Goal: Information Seeking & Learning: Learn about a topic

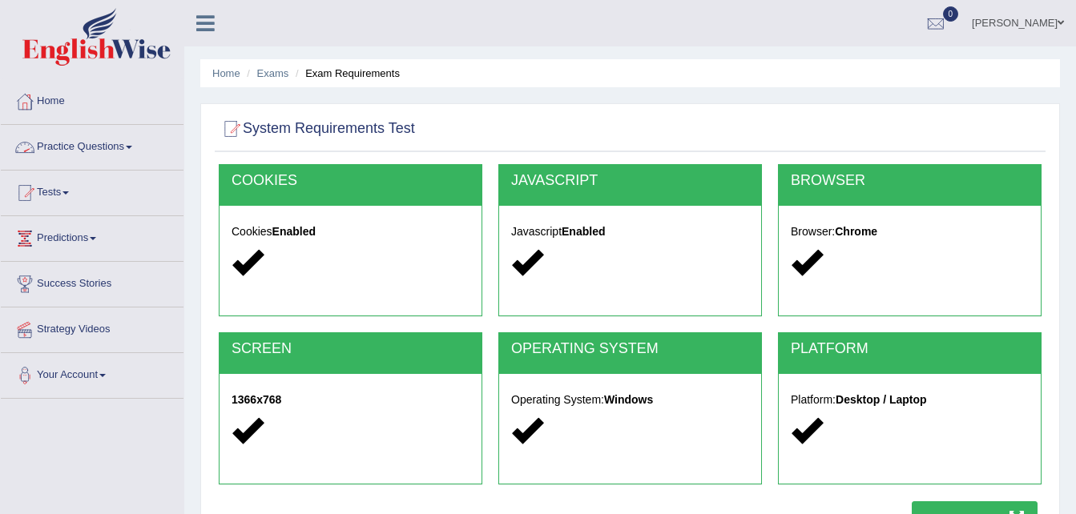
click at [124, 144] on link "Practice Questions" at bounding box center [92, 145] width 183 height 40
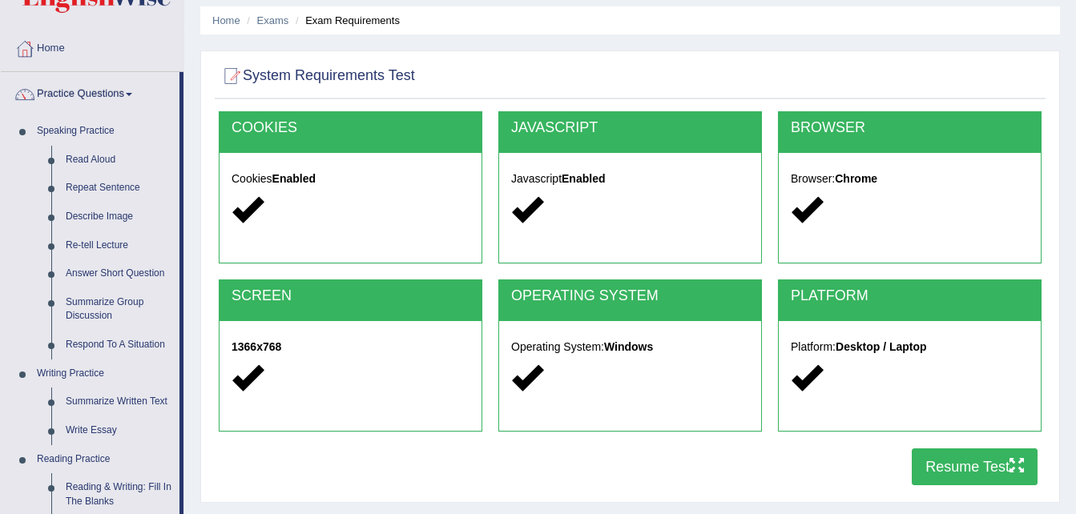
scroll to position [72, 0]
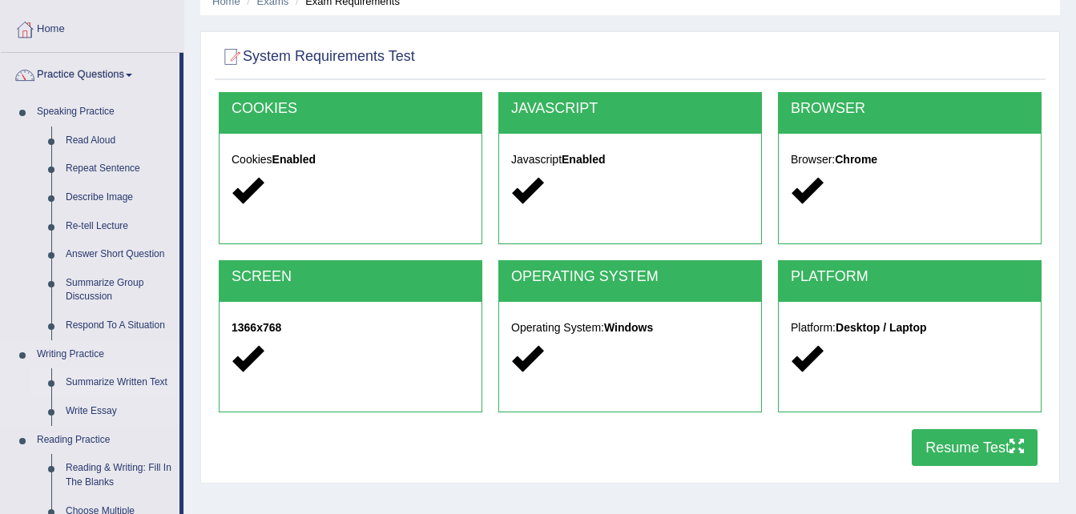
click at [127, 385] on link "Summarize Written Text" at bounding box center [118, 383] width 121 height 29
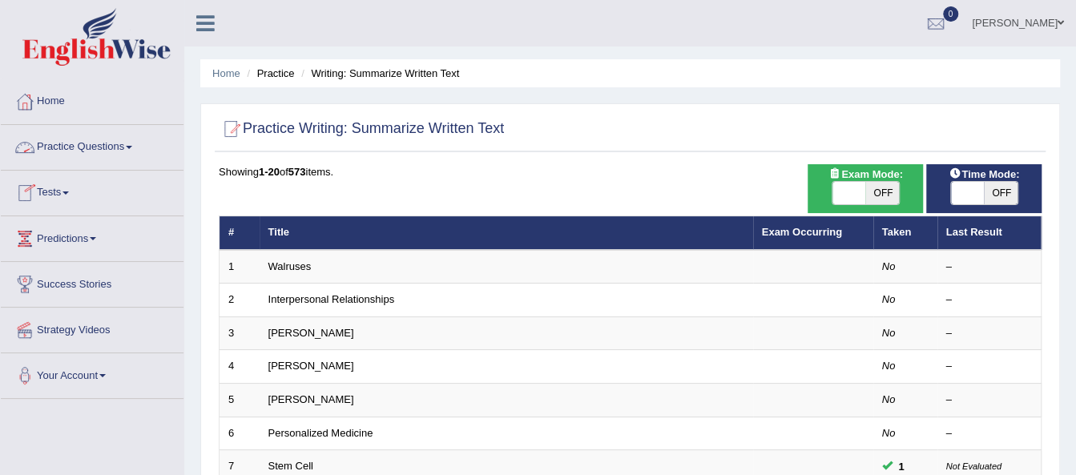
click at [136, 149] on link "Practice Questions" at bounding box center [92, 145] width 183 height 40
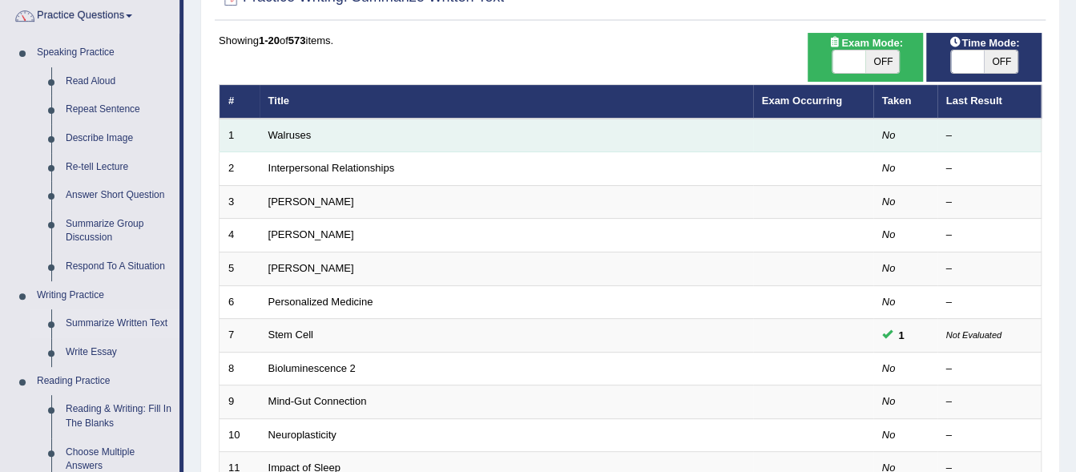
scroll to position [132, 0]
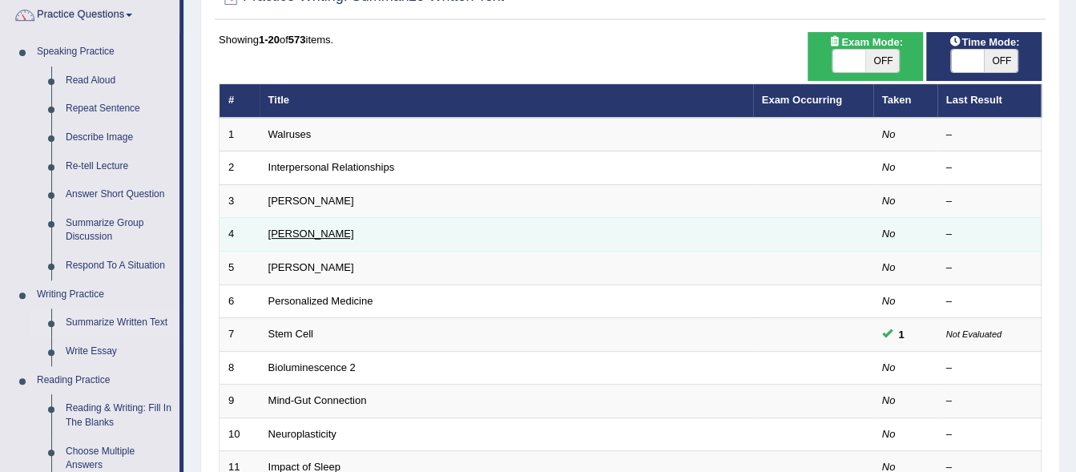
click at [315, 240] on link "[PERSON_NAME]" at bounding box center [311, 234] width 86 height 12
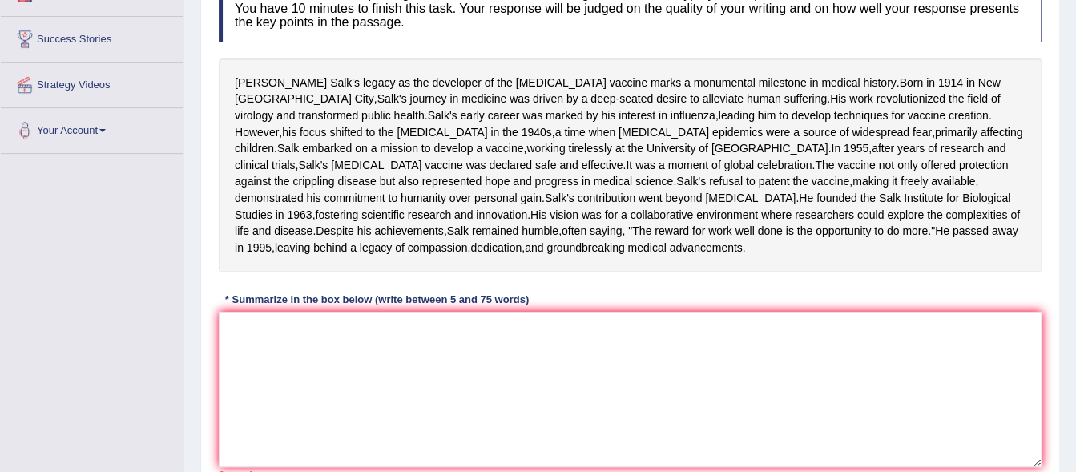
scroll to position [246, 0]
click at [330, 423] on textarea at bounding box center [630, 388] width 823 height 155
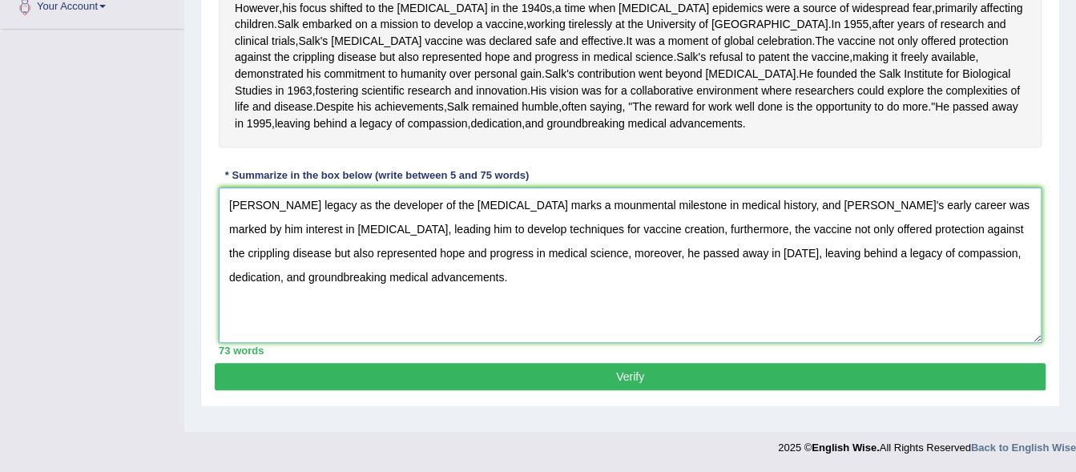
scroll to position [434, 0]
type textarea "Jonas Salk's legacy as the developer of the polio vaccine marks a mounmental mi…"
click at [644, 387] on button "Verify" at bounding box center [630, 376] width 831 height 27
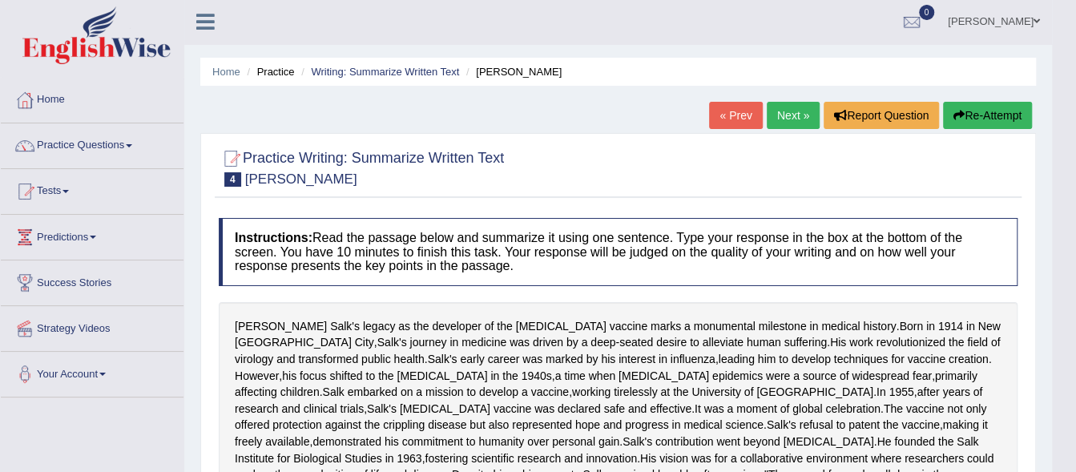
scroll to position [0, 0]
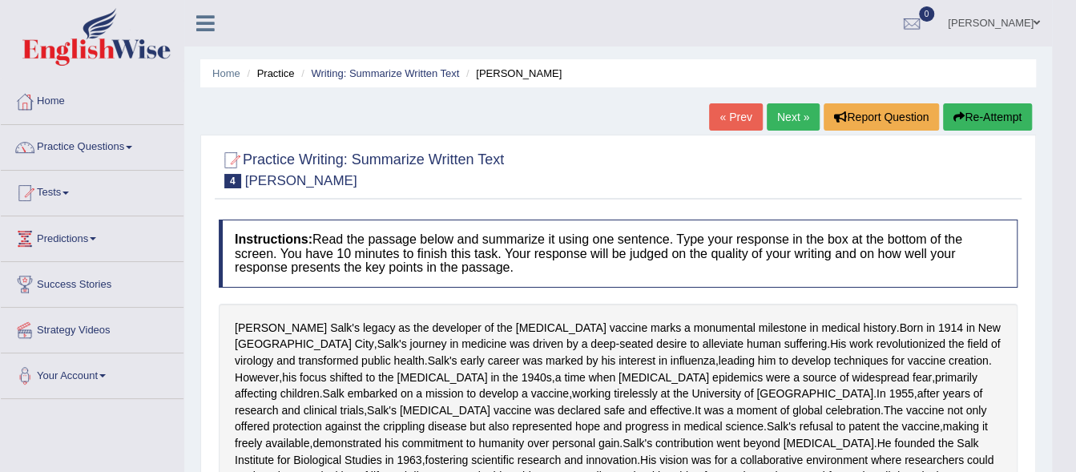
click at [797, 119] on link "Next »" at bounding box center [793, 116] width 53 height 27
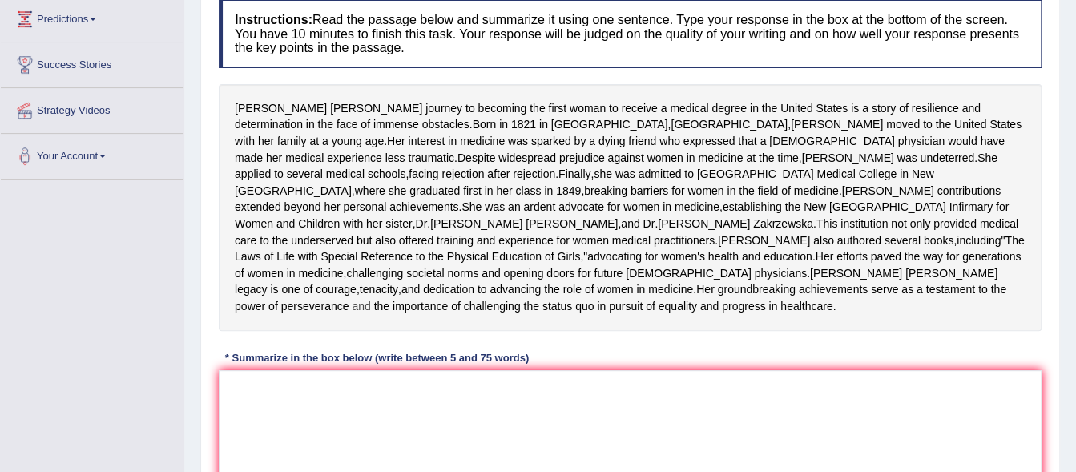
scroll to position [353, 0]
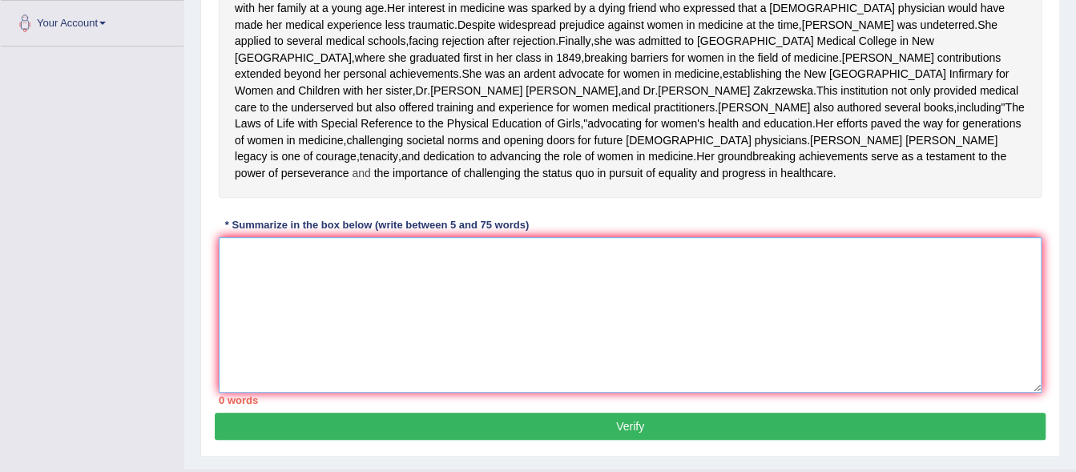
click at [460, 373] on textarea at bounding box center [630, 314] width 823 height 155
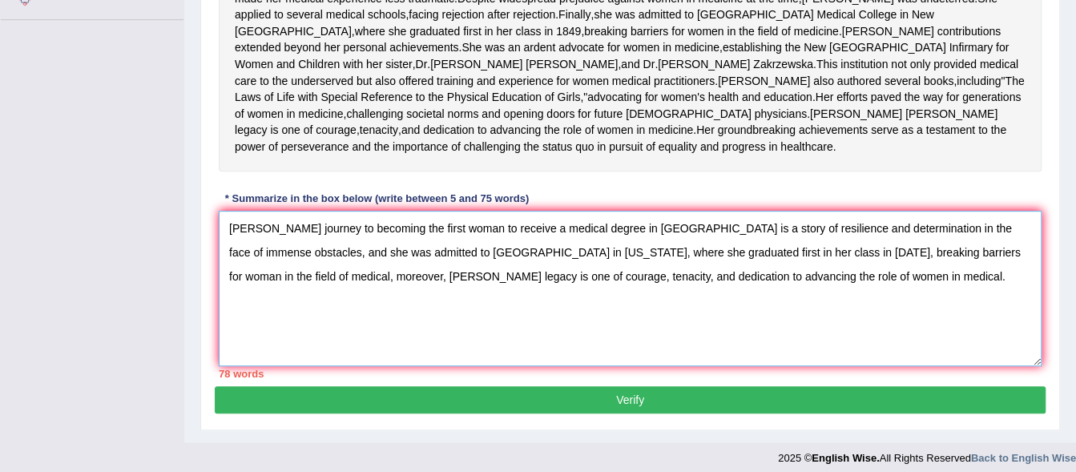
scroll to position [378, 0]
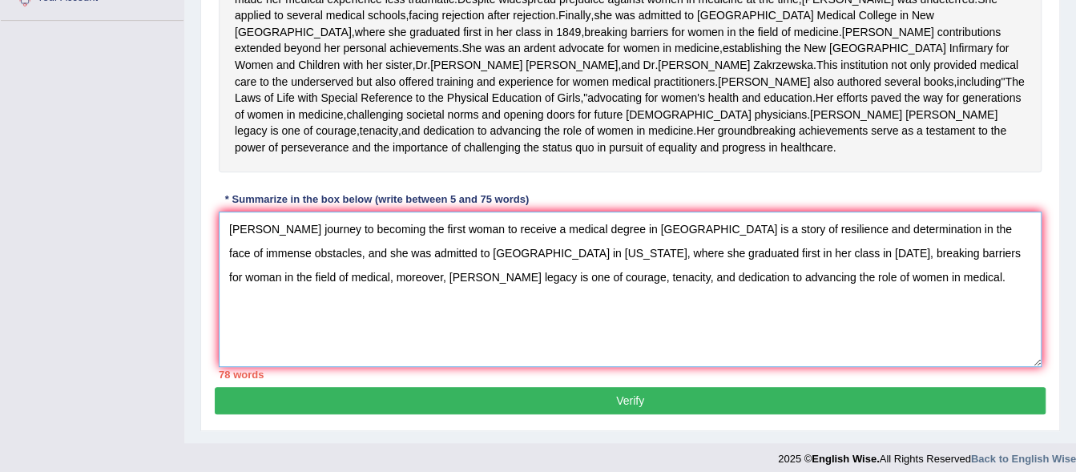
click at [424, 344] on textarea "Elizabeth Blackwell's journey to becoming the first woman to receive a medical …" at bounding box center [630, 289] width 823 height 155
click at [885, 341] on textarea "Elizabeth Blackwell's journey to becoming the first woman to receive a medical …" at bounding box center [630, 289] width 823 height 155
click at [482, 342] on textarea "Elizabeth Blackwell's journey to becoming the first woman to receive a medical …" at bounding box center [630, 289] width 823 height 155
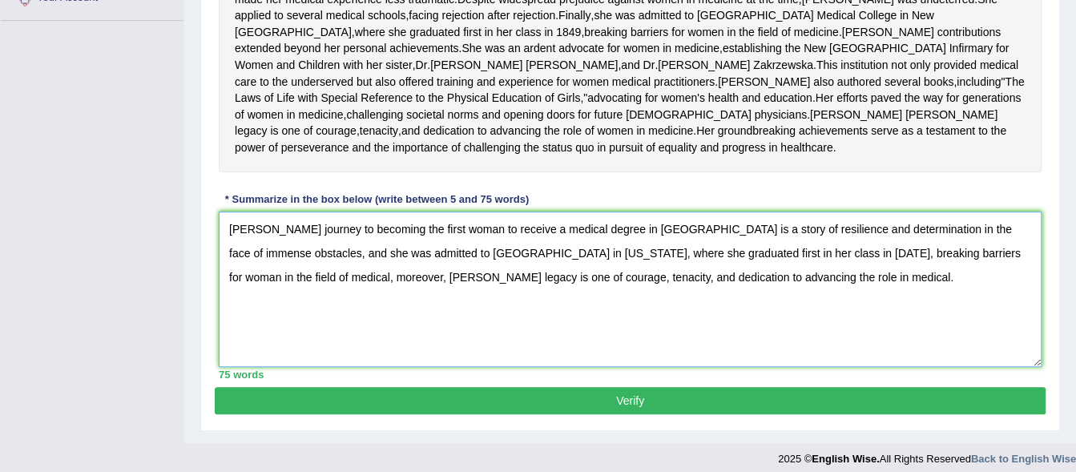
click at [546, 367] on textarea "Elizabeth Blackwell's journey to becoming the first woman to receive a medical …" at bounding box center [630, 289] width 823 height 155
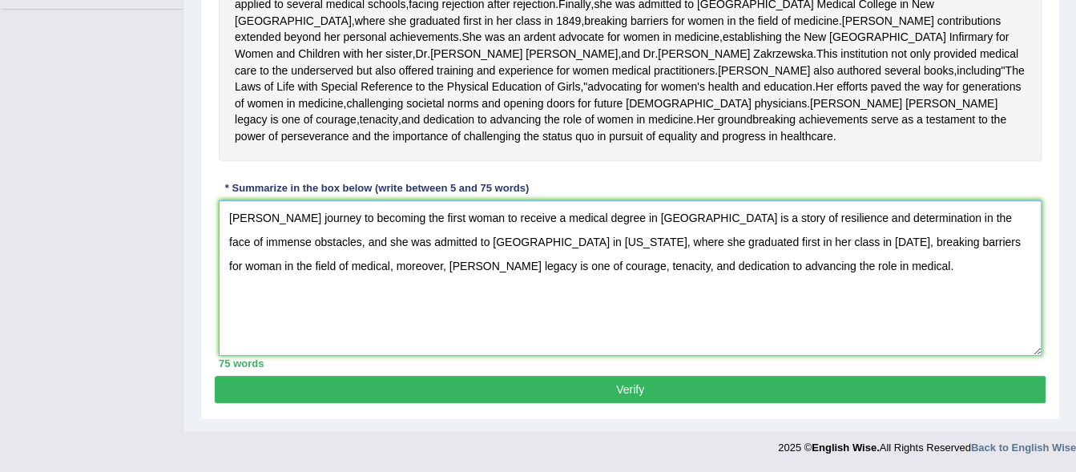
scroll to position [417, 0]
type textarea "Elizabeth Blackwell's journey to becoming the first woman to receive a medical …"
click at [685, 403] on button "Verify" at bounding box center [630, 389] width 831 height 27
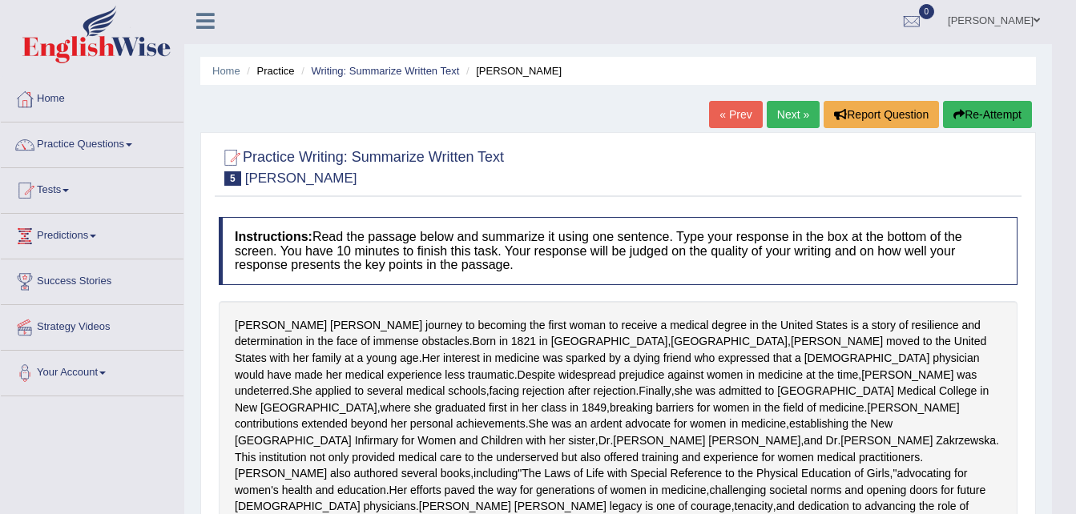
scroll to position [0, 0]
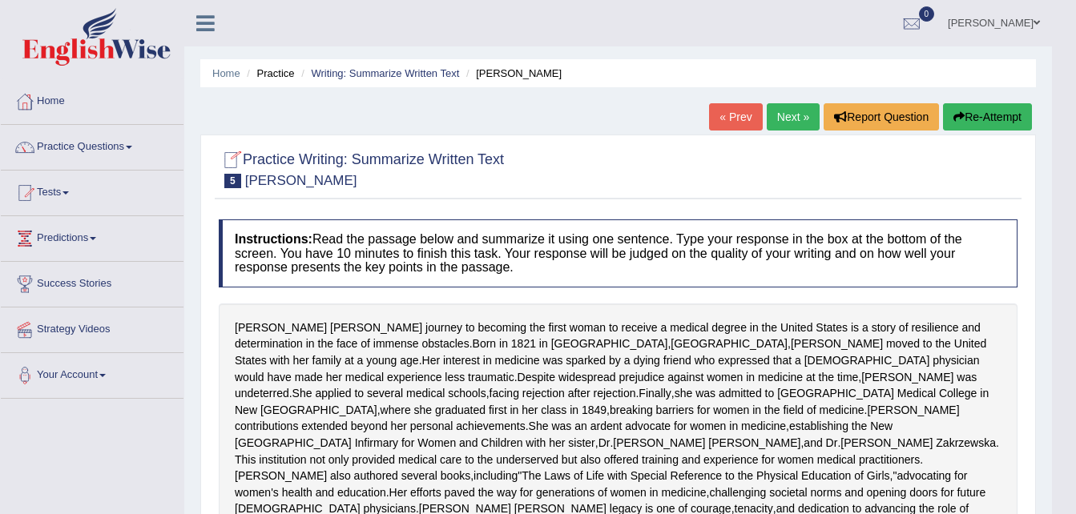
click at [800, 119] on link "Next »" at bounding box center [793, 116] width 53 height 27
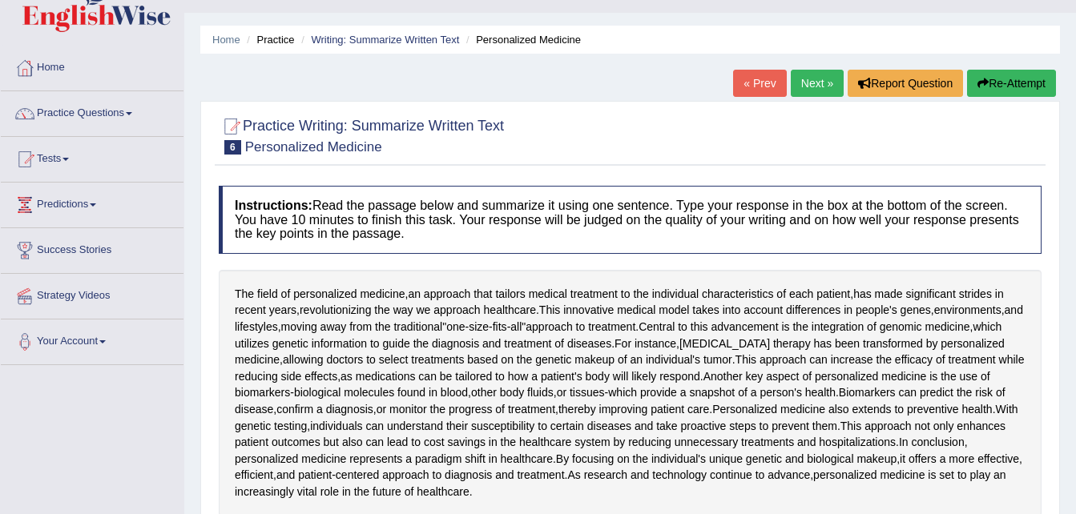
scroll to position [33, 0]
click at [820, 93] on link "Next »" at bounding box center [817, 84] width 53 height 27
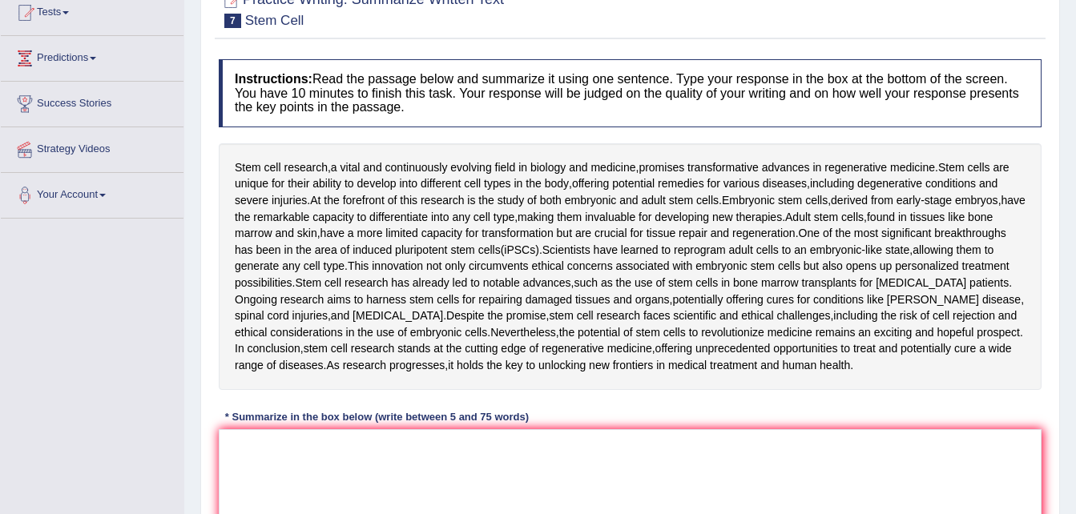
scroll to position [182, 0]
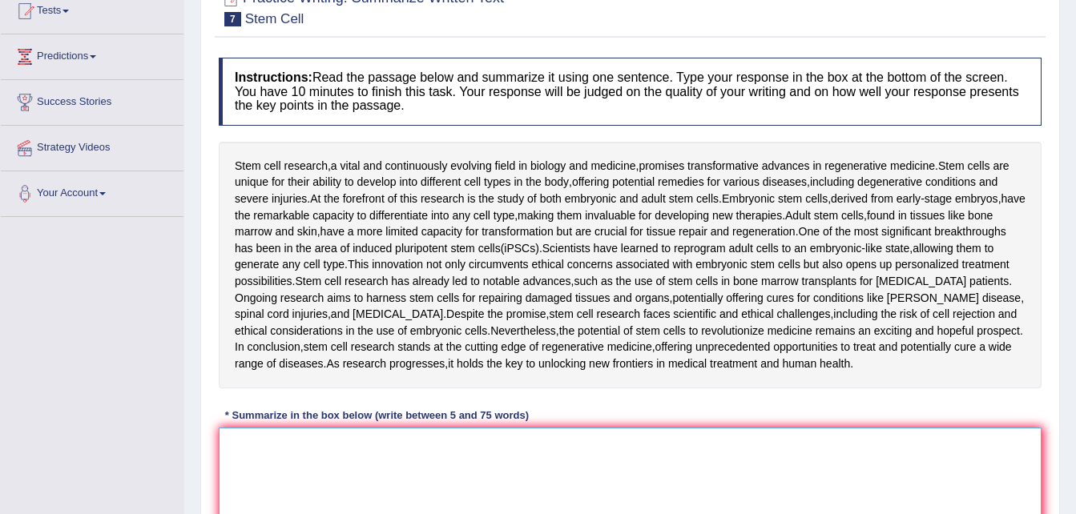
click at [630, 472] on textarea at bounding box center [630, 505] width 823 height 155
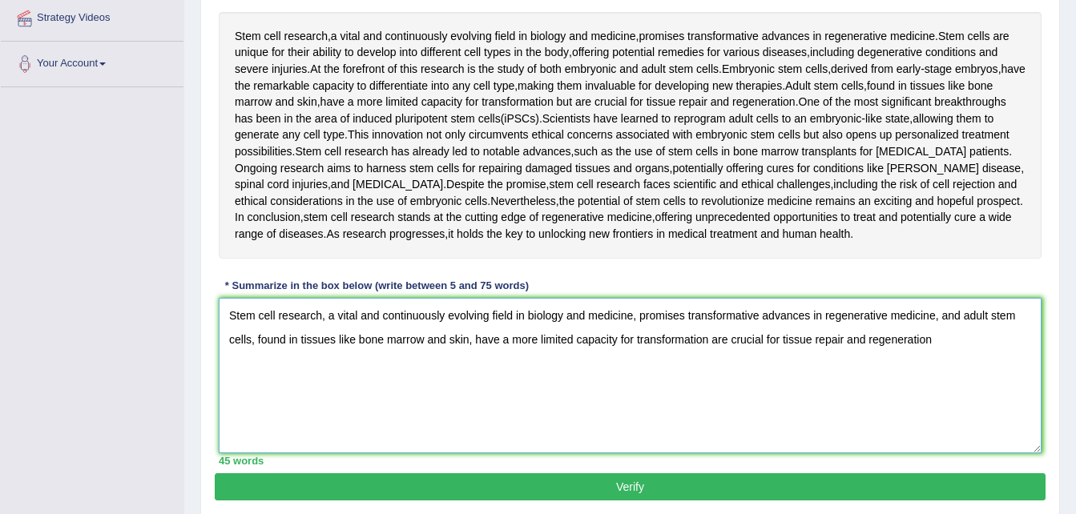
scroll to position [312, 0]
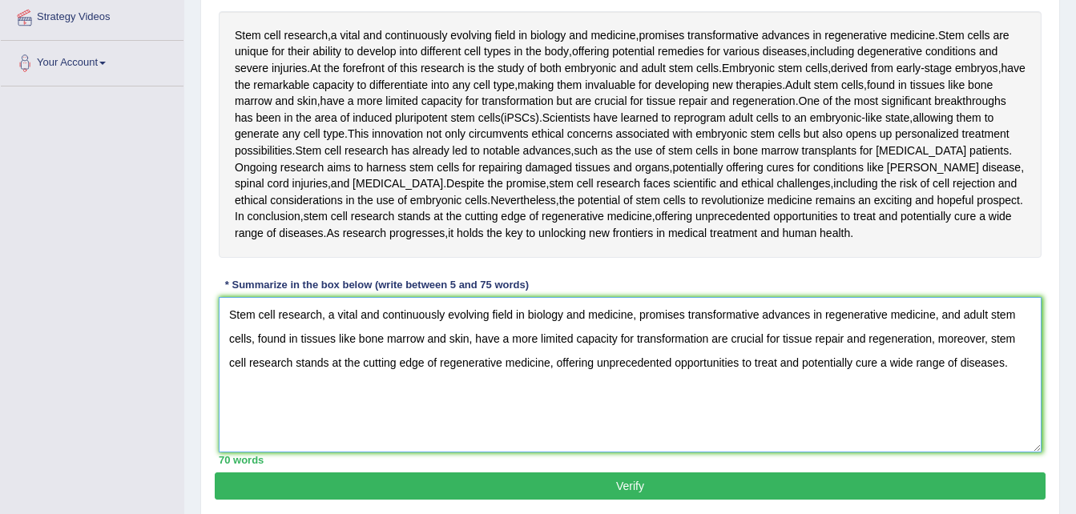
type textarea "Stem cell research, a vital and continuously evolving field in biology and medi…"
click at [895, 491] on button "Verify" at bounding box center [630, 486] width 831 height 27
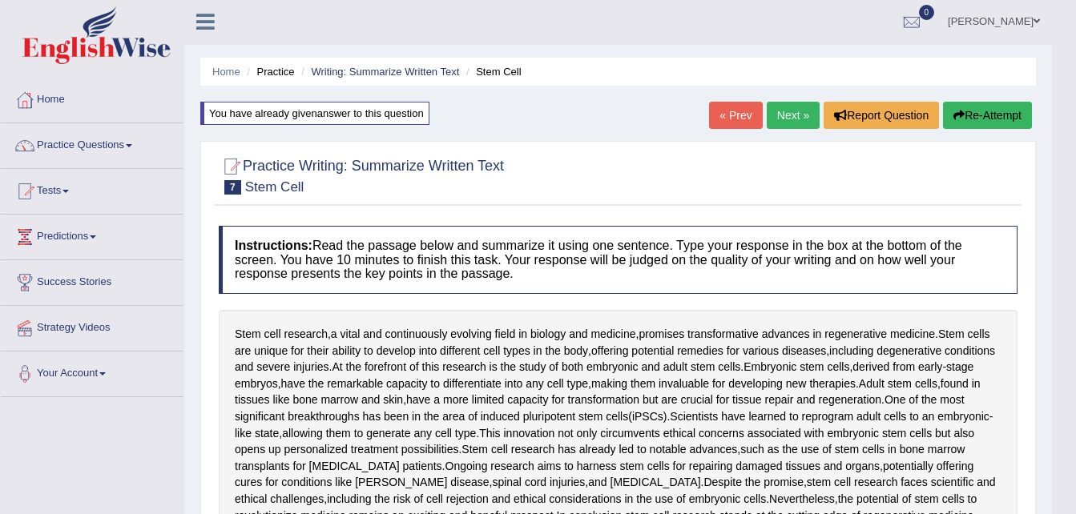
scroll to position [0, 0]
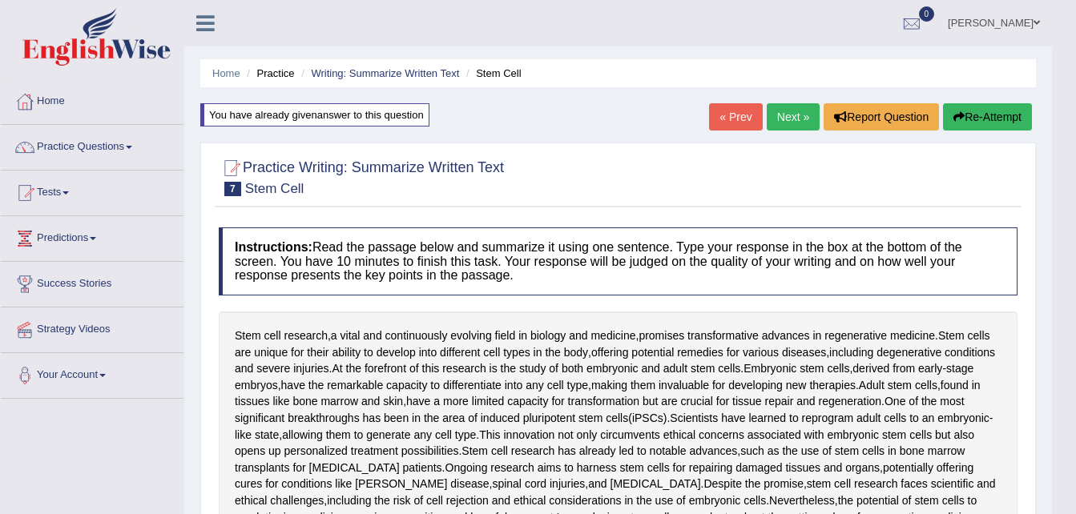
click at [768, 116] on link "Next »" at bounding box center [793, 116] width 53 height 27
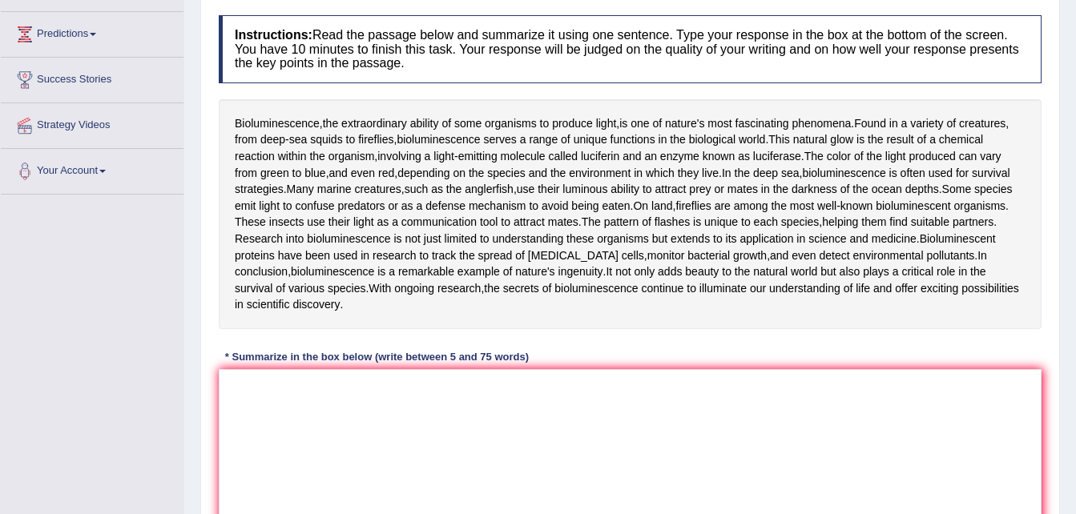
scroll to position [205, 0]
click at [643, 503] on textarea at bounding box center [630, 446] width 823 height 155
click at [642, 478] on textarea at bounding box center [630, 446] width 823 height 155
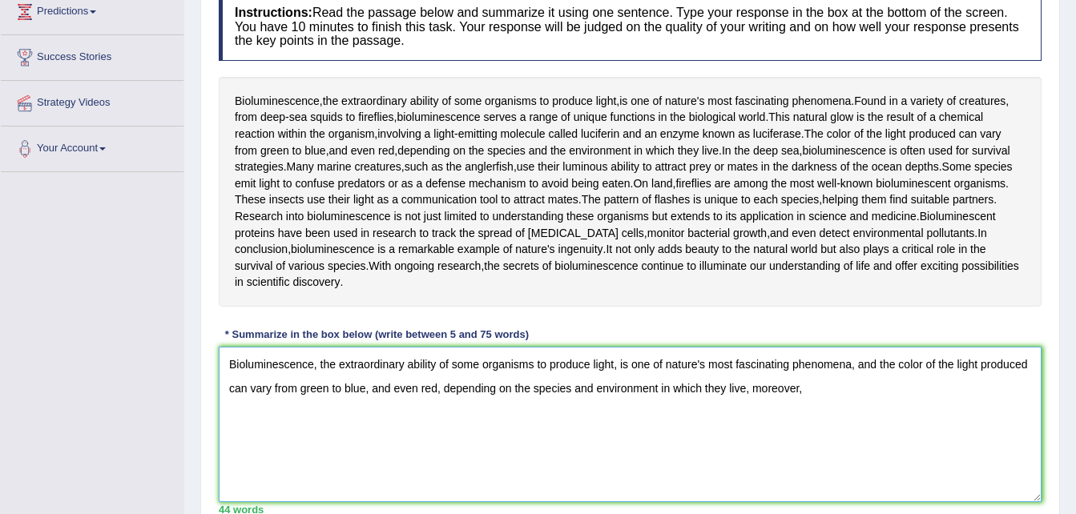
scroll to position [235, 0]
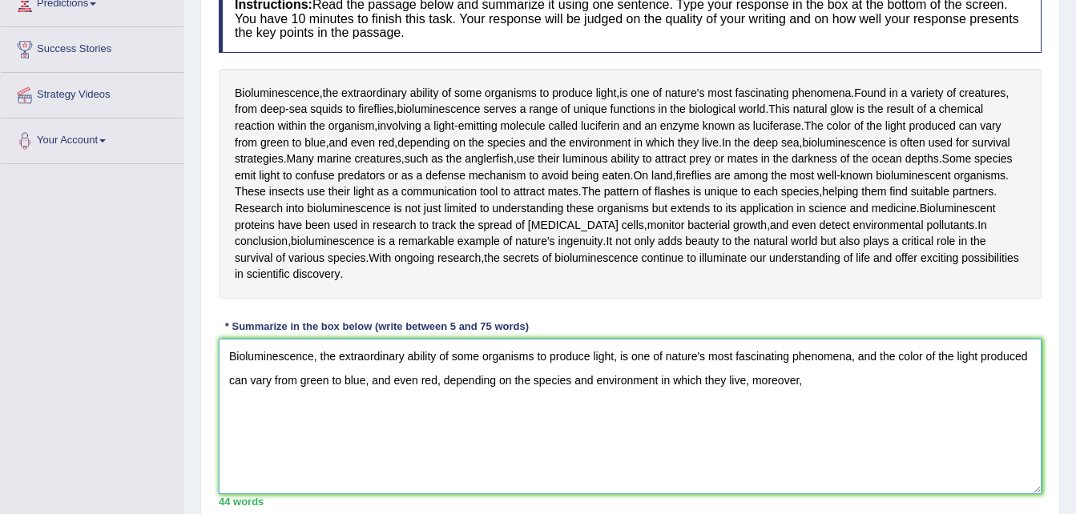
click at [893, 385] on textarea "Bioluminescence, the extraordinary ability of some organisms to produce light, …" at bounding box center [630, 416] width 823 height 155
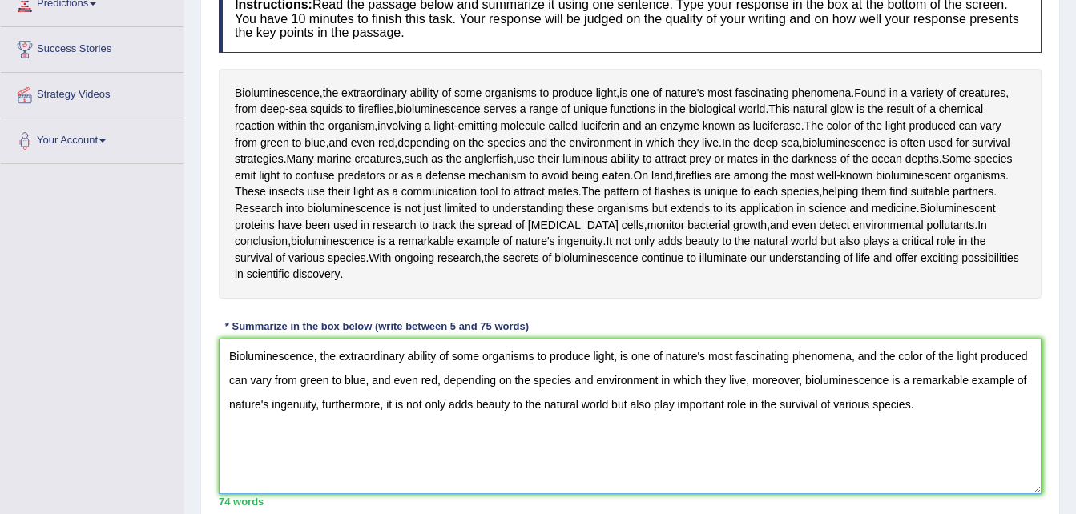
scroll to position [331, 0]
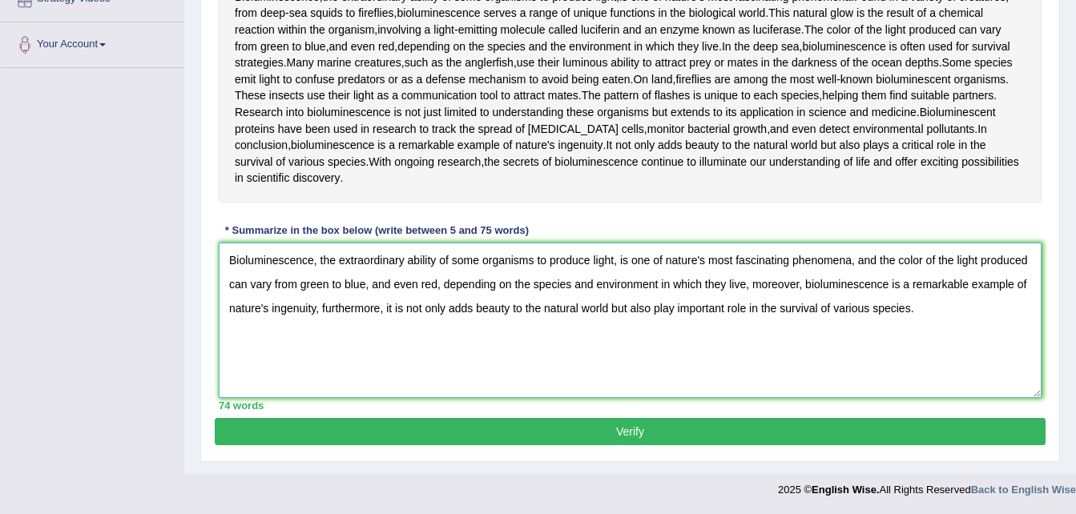
type textarea "Bioluminescence, the extraordinary ability of some organisms to produce light, …"
click at [822, 437] on button "Verify" at bounding box center [630, 431] width 831 height 27
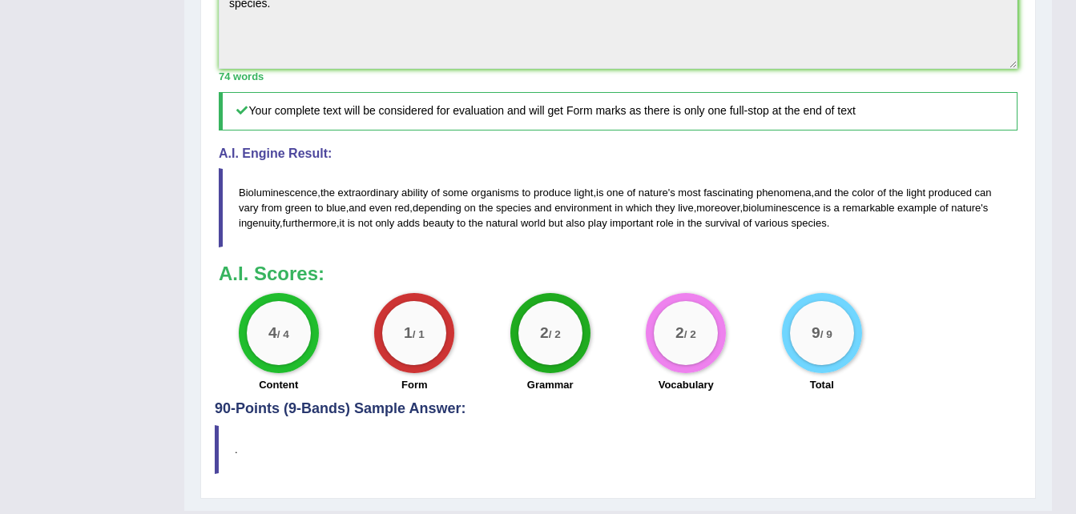
scroll to position [637, 0]
